Goal: Task Accomplishment & Management: Manage account settings

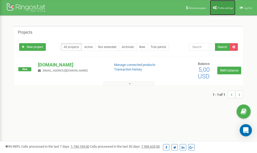
click at [221, 7] on span "Profile settings" at bounding box center [225, 8] width 16 height 3
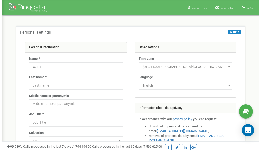
scroll to position [25, 0]
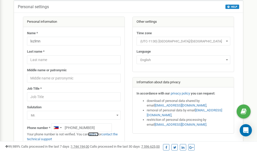
click at [95, 133] on link "verify it" at bounding box center [93, 134] width 10 height 4
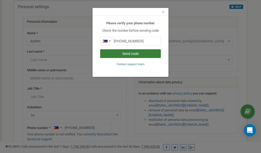
click at [123, 54] on button "Send code" at bounding box center [130, 53] width 61 height 9
